Goal: Transaction & Acquisition: Purchase product/service

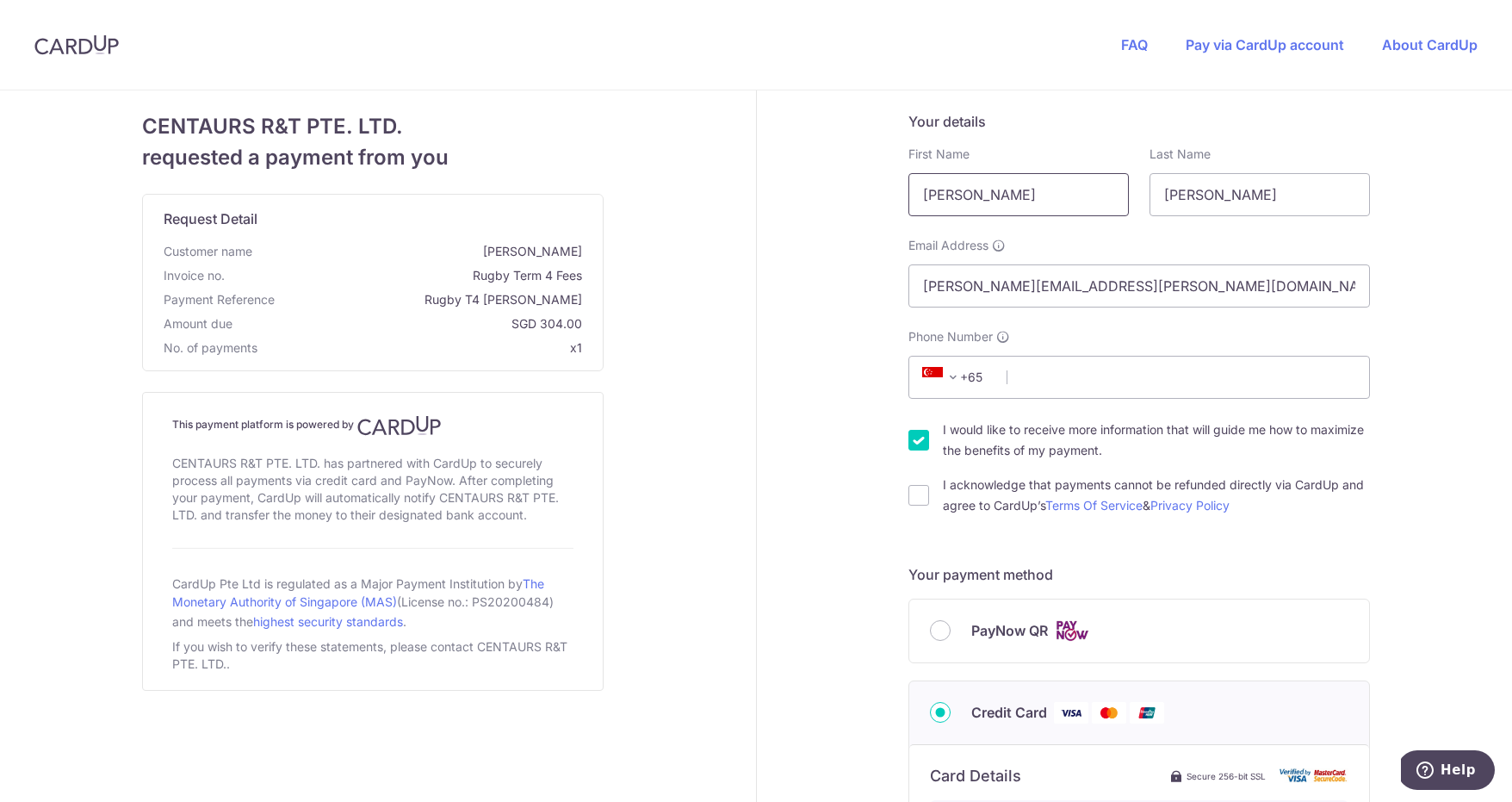
drag, startPoint x: 970, startPoint y: 185, endPoint x: 877, endPoint y: 179, distance: 93.2
click at [877, 179] on div "Your details First Name [PERSON_NAME] Last Name [PERSON_NAME] Email Address [PE…" at bounding box center [1140, 784] width 767 height 1387
type input "[PERSON_NAME]"
click at [1035, 382] on input "Phone Number" at bounding box center [1139, 378] width 462 height 43
type input "97664426"
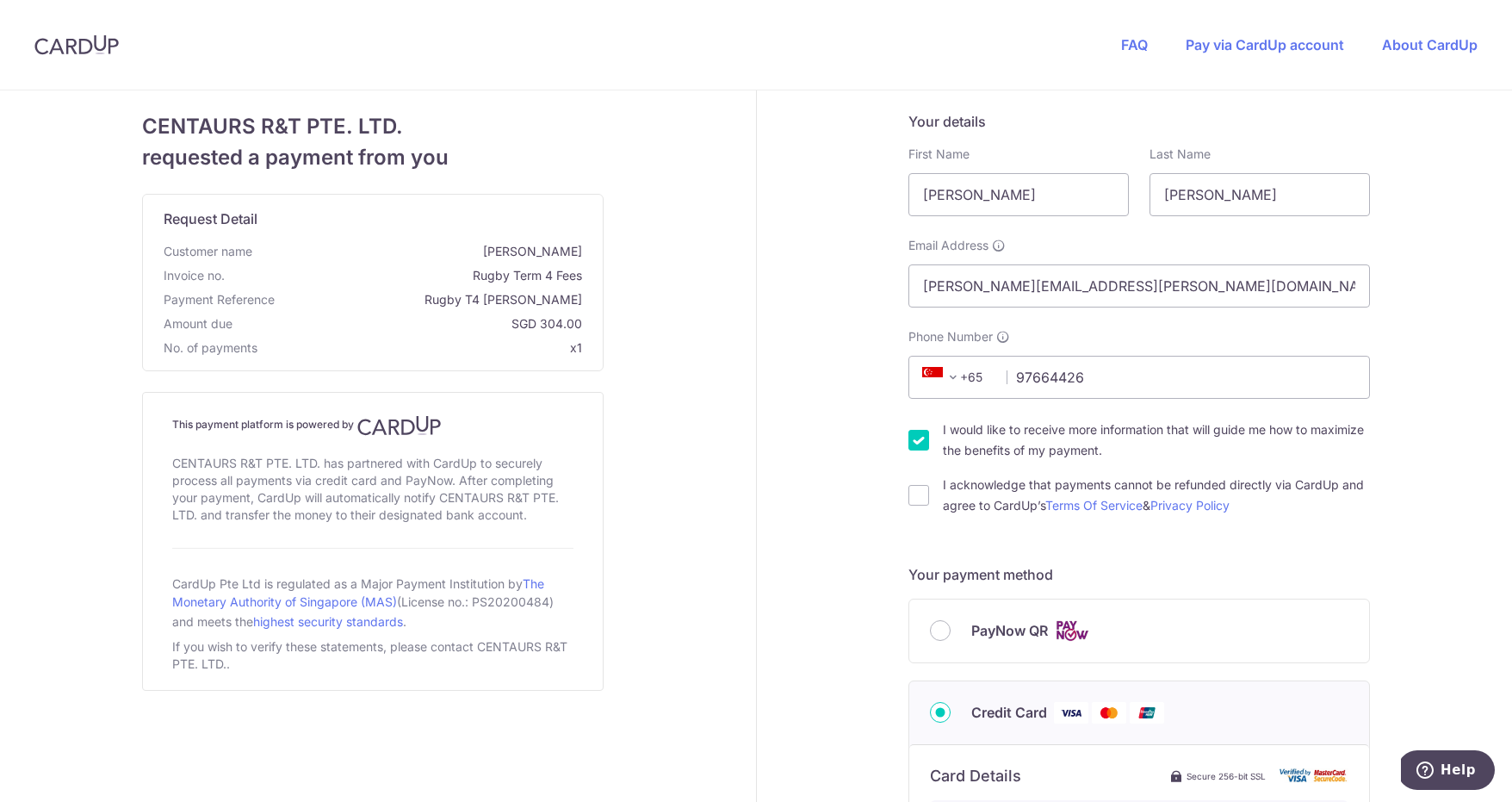
click at [911, 435] on input "I would like to receive more information that will guide me how to maximize the…" at bounding box center [919, 441] width 21 height 21
checkbox input "false"
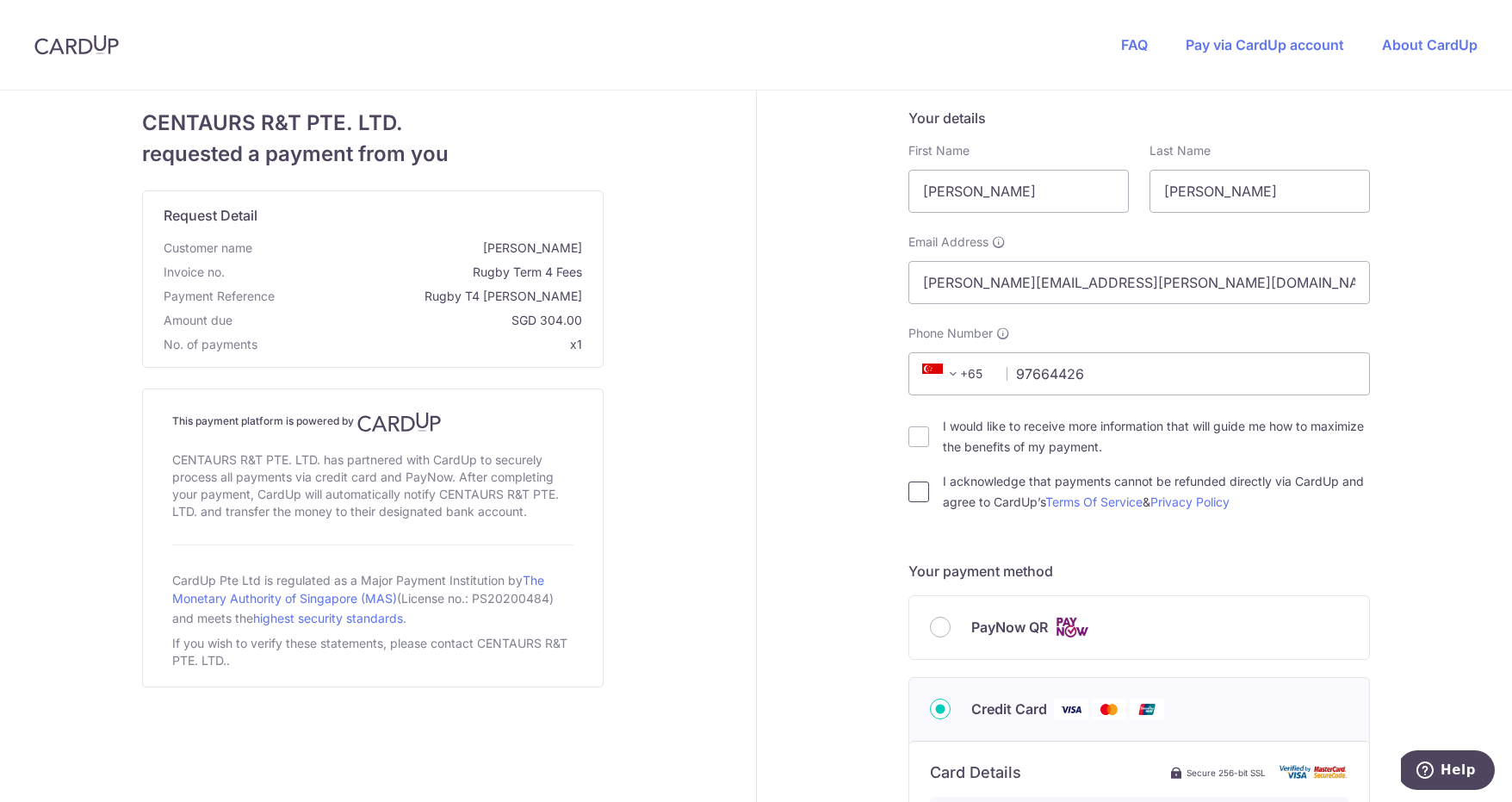
click at [912, 489] on input "I acknowledge that payments cannot be refunded directly via CardUp and agree to…" at bounding box center [919, 492] width 21 height 21
checkbox input "true"
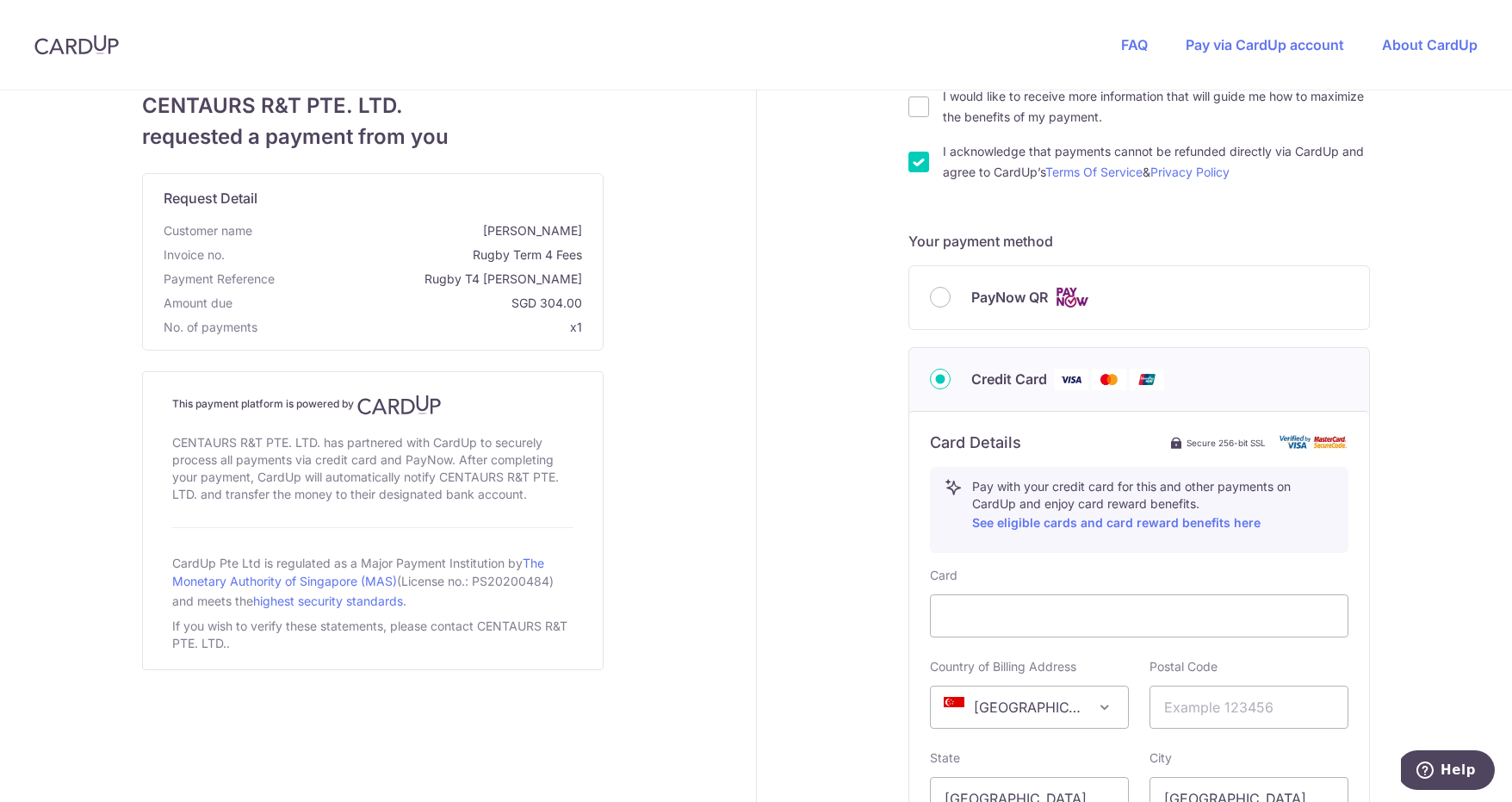
scroll to position [421, 0]
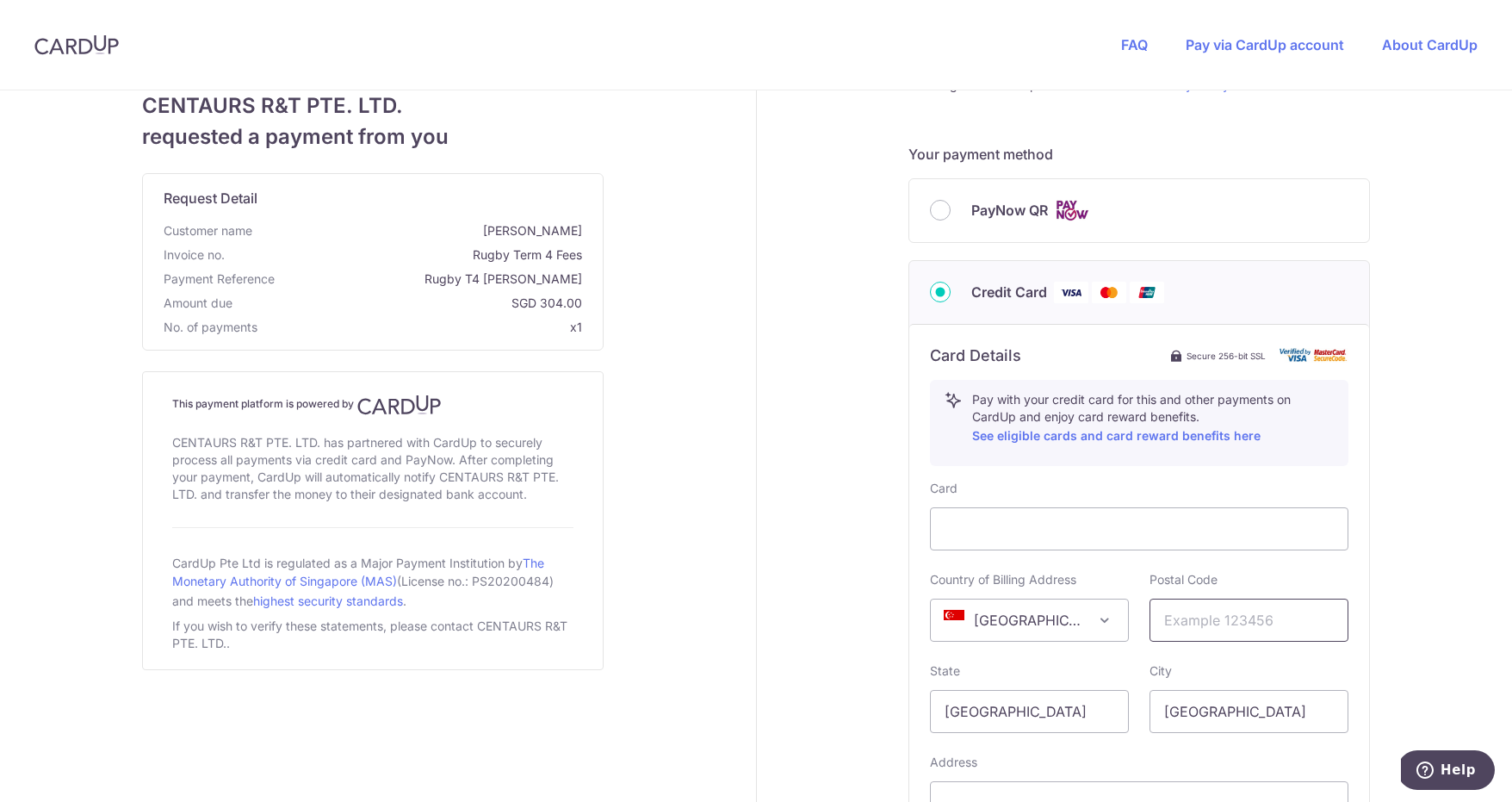
click at [1232, 628] on input "text" at bounding box center [1249, 620] width 199 height 43
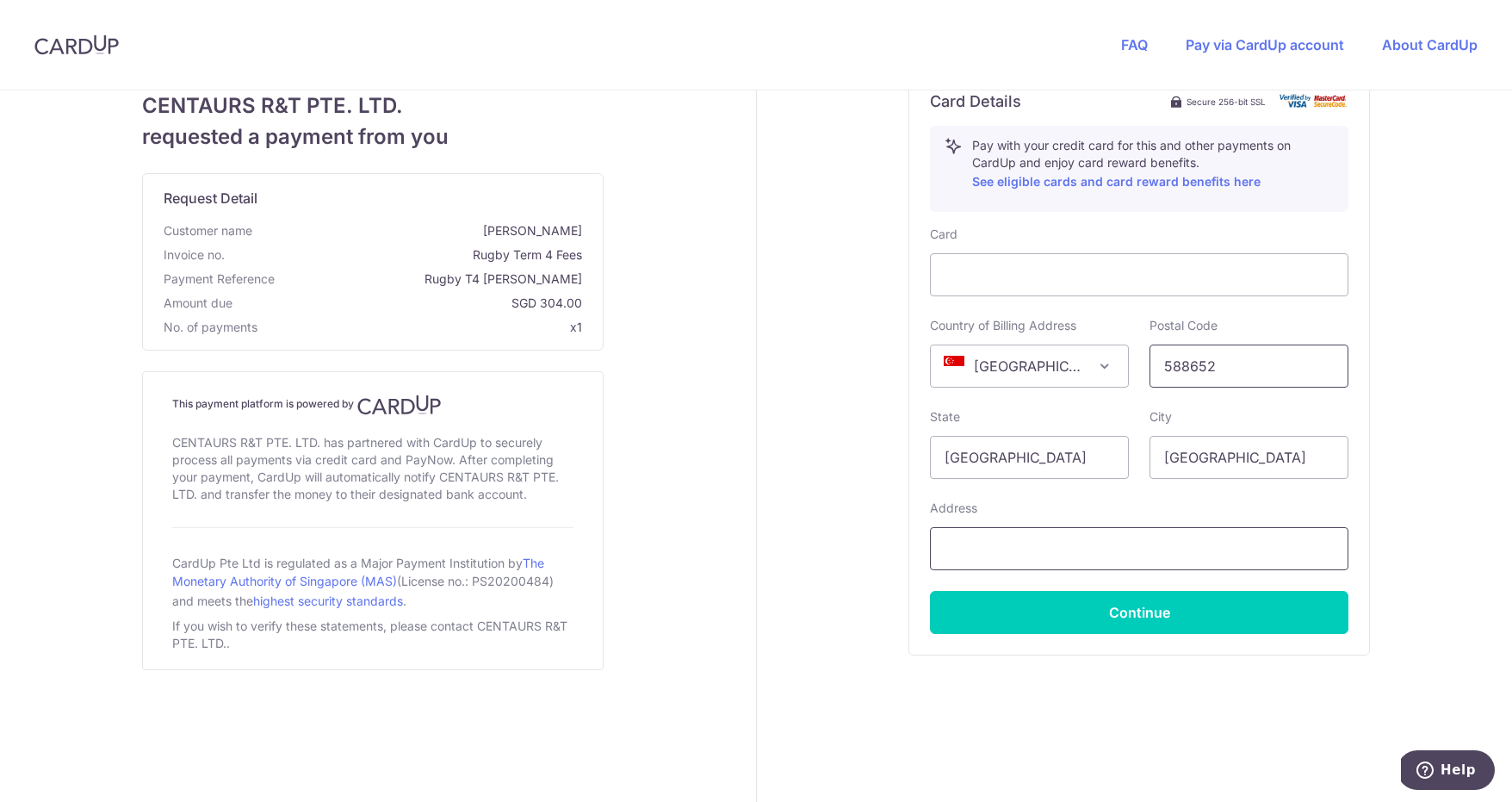
type input "588652"
click at [1085, 558] on input "text" at bounding box center [1139, 549] width 419 height 43
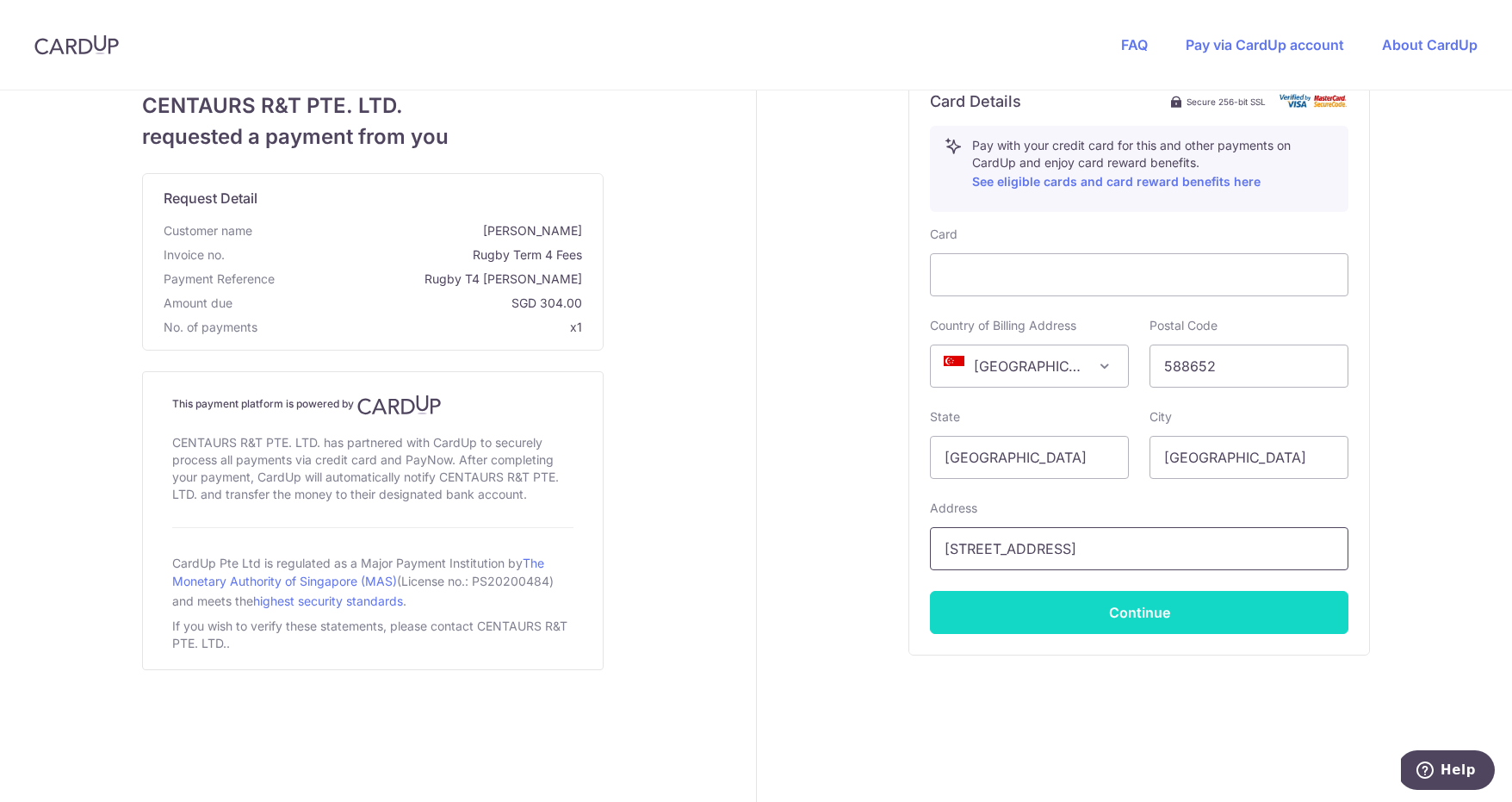
type input "[STREET_ADDRESS]"
click at [1171, 625] on button "Continue" at bounding box center [1139, 613] width 419 height 43
type input "**** 8674"
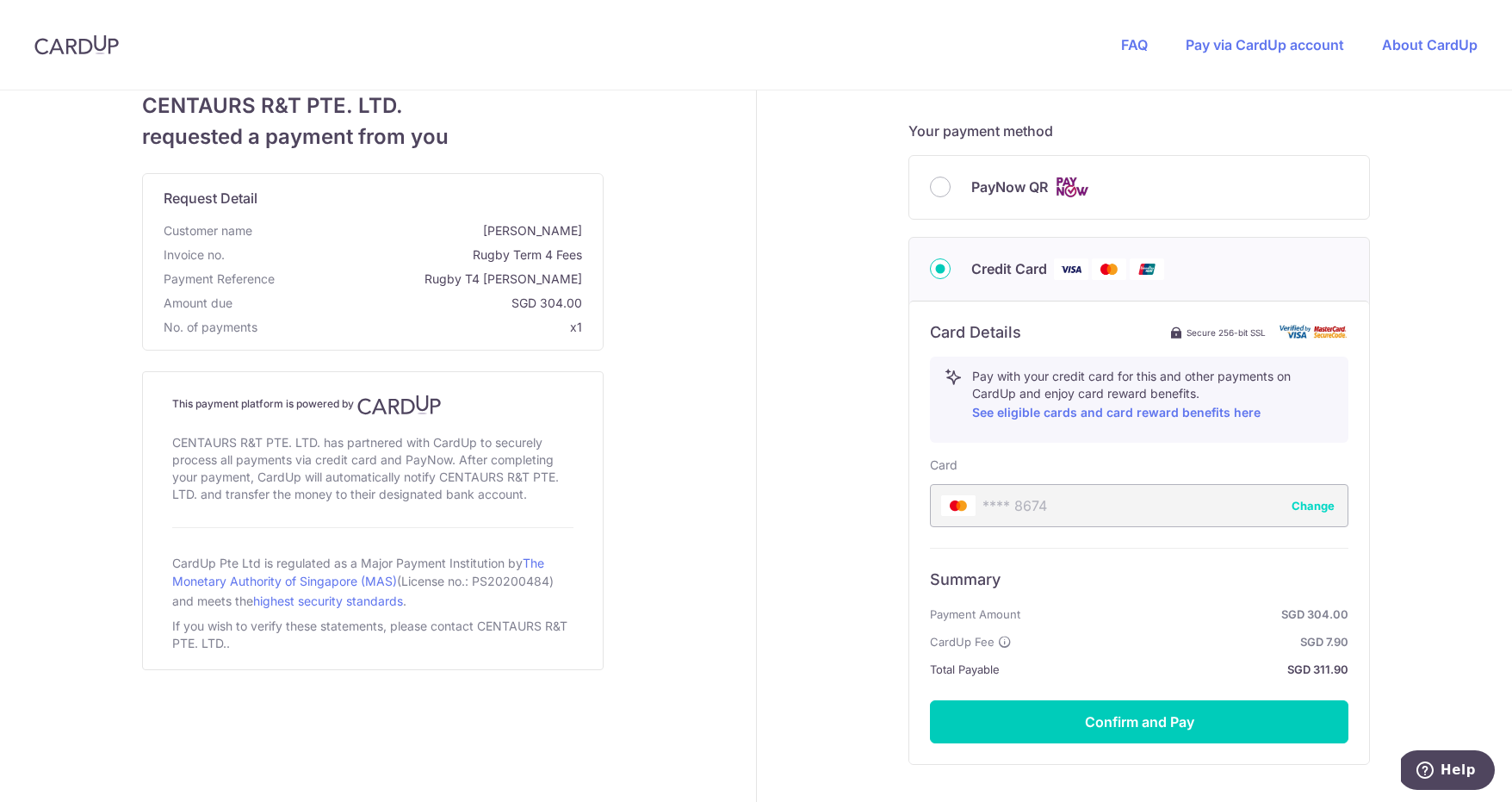
scroll to position [446, 0]
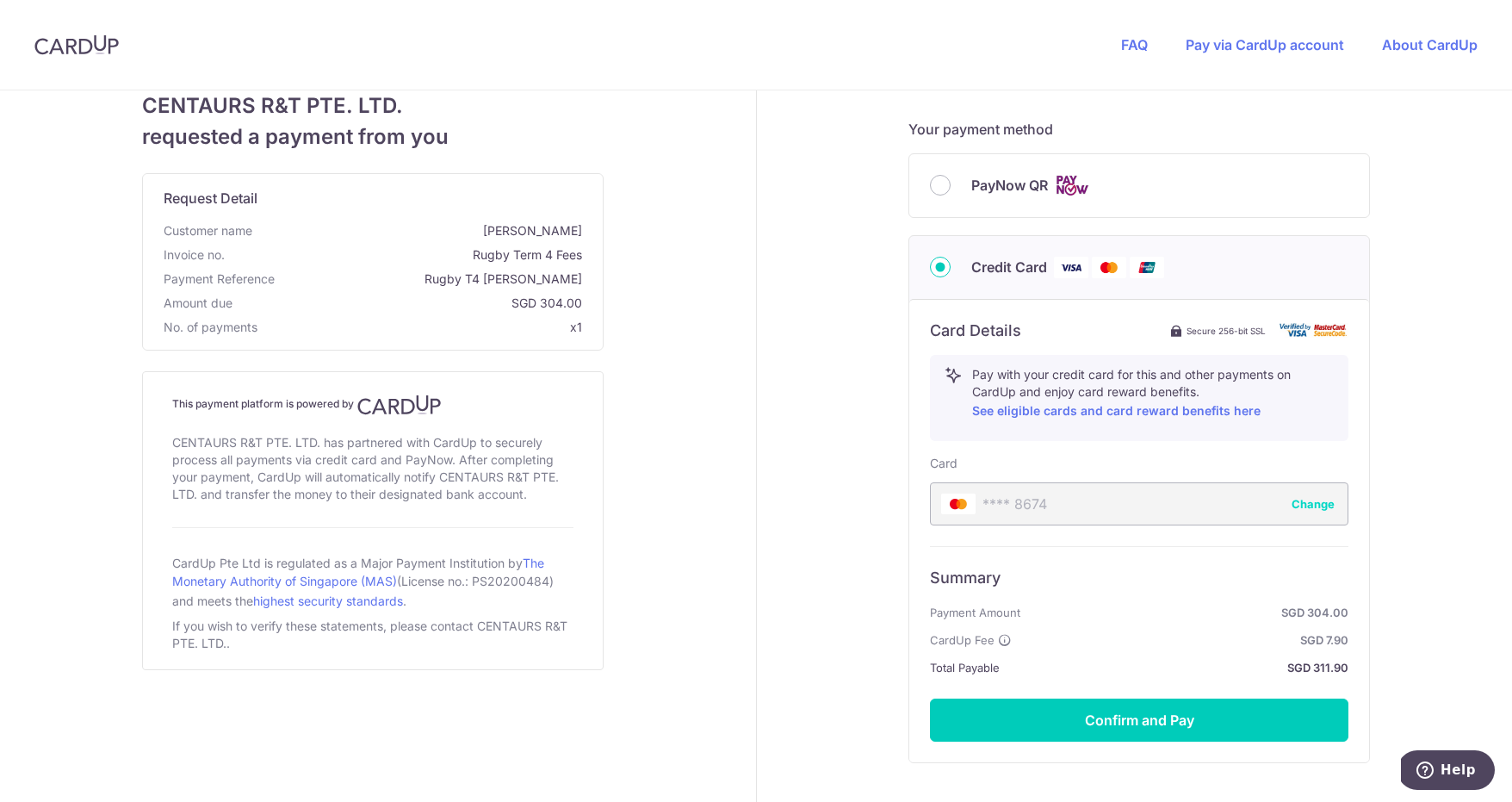
click at [930, 196] on div "PayNow QR" at bounding box center [1139, 185] width 419 height 22
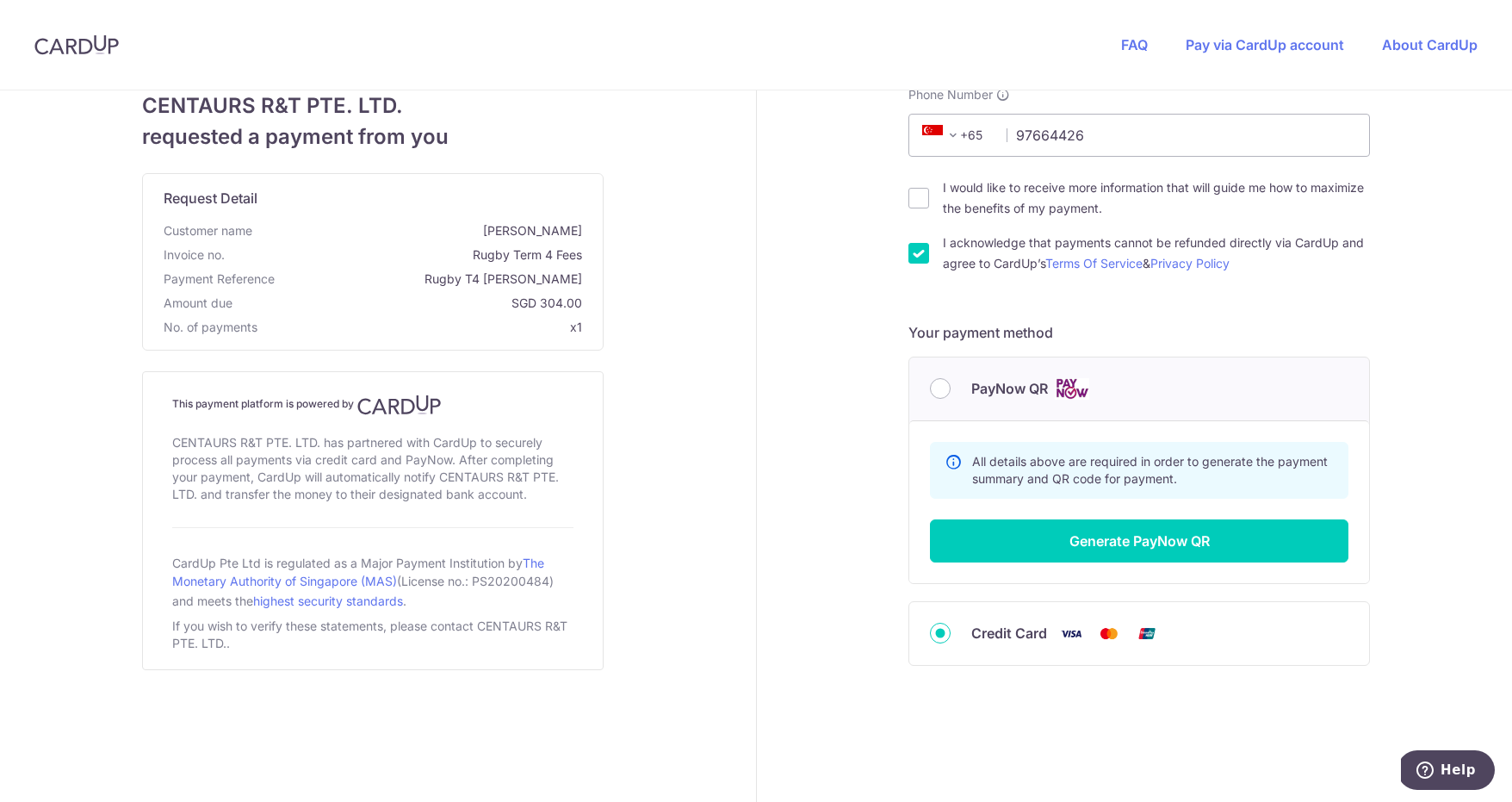
scroll to position [253, 0]
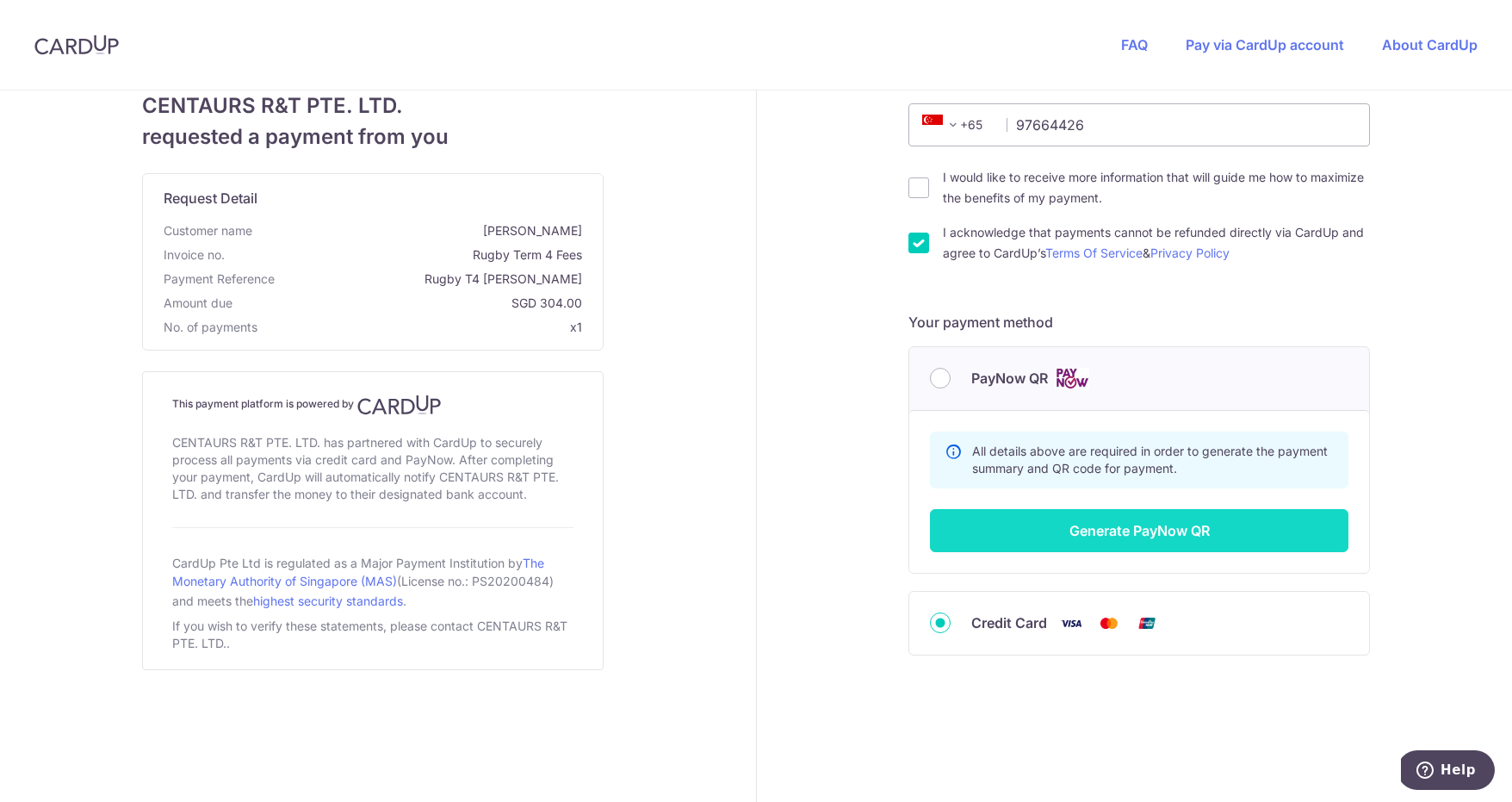
click at [1136, 544] on button "Generate PayNow QR" at bounding box center [1139, 531] width 419 height 43
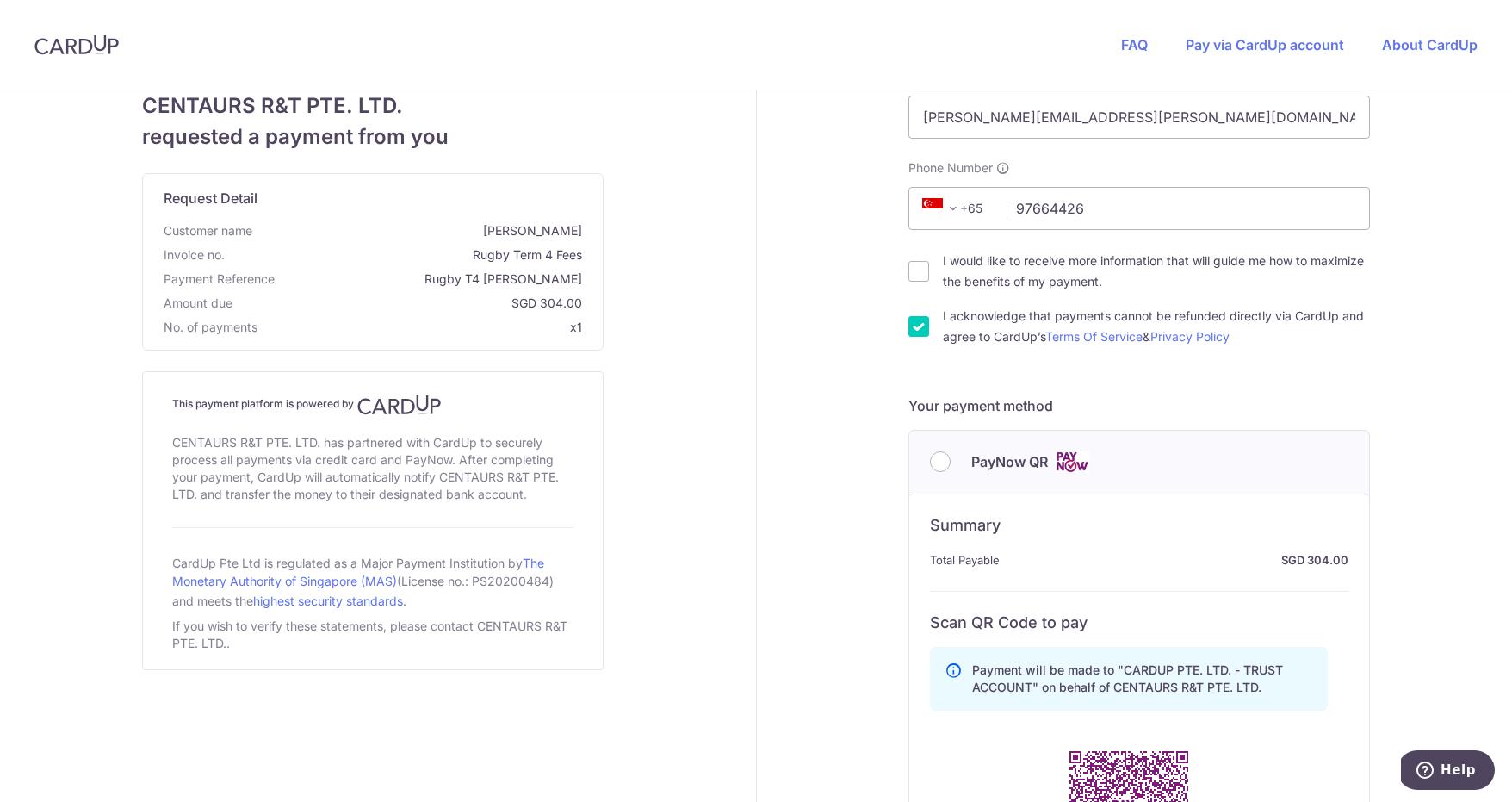
scroll to position [0, 0]
